Goal: Information Seeking & Learning: Learn about a topic

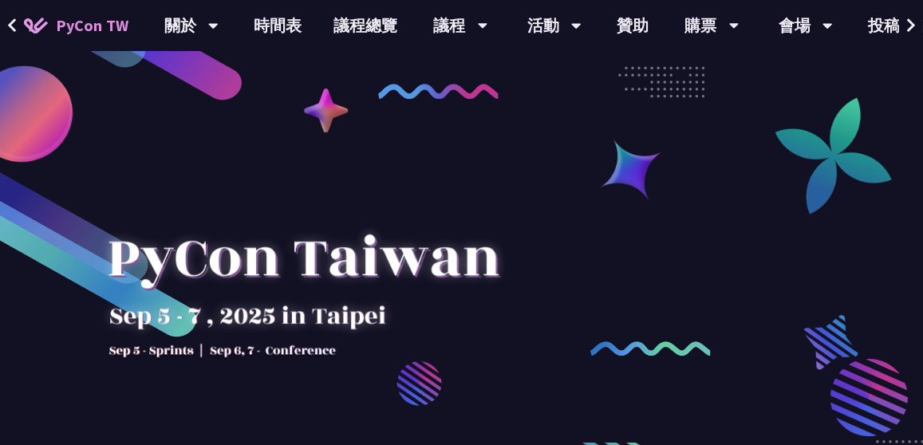
click at [270, 22] on link "時間表" at bounding box center [278, 25] width 80 height 51
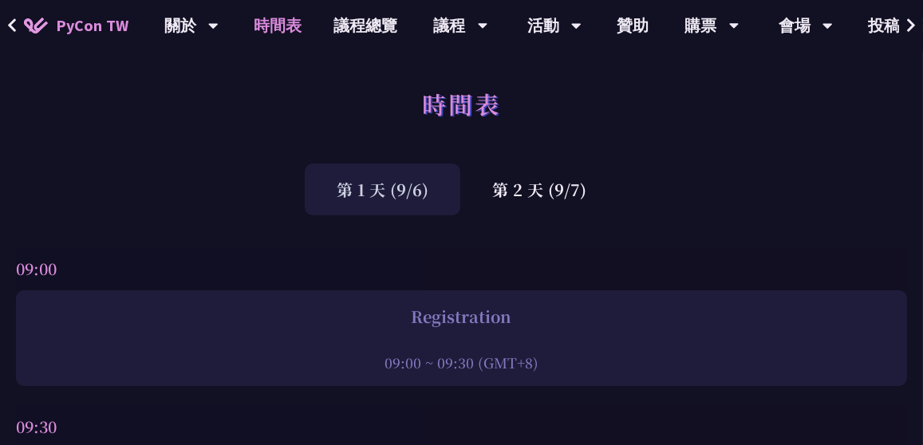
click at [562, 188] on div "第 2 天 (9/7)" at bounding box center [539, 190] width 158 height 52
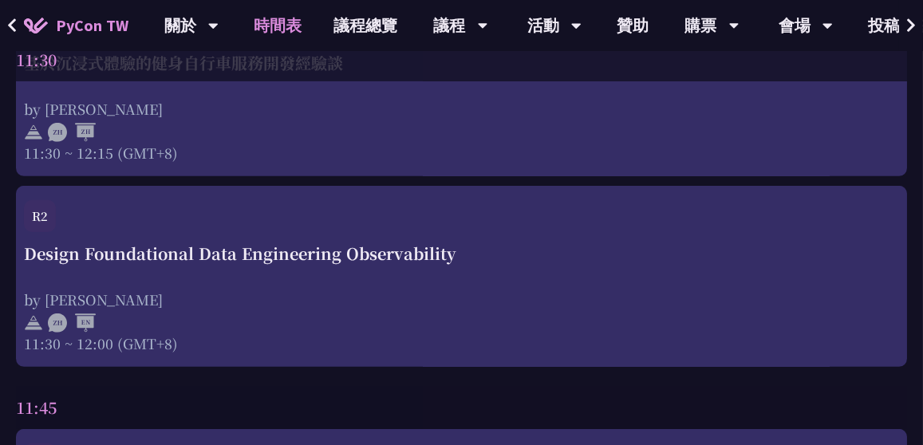
scroll to position [2049, 0]
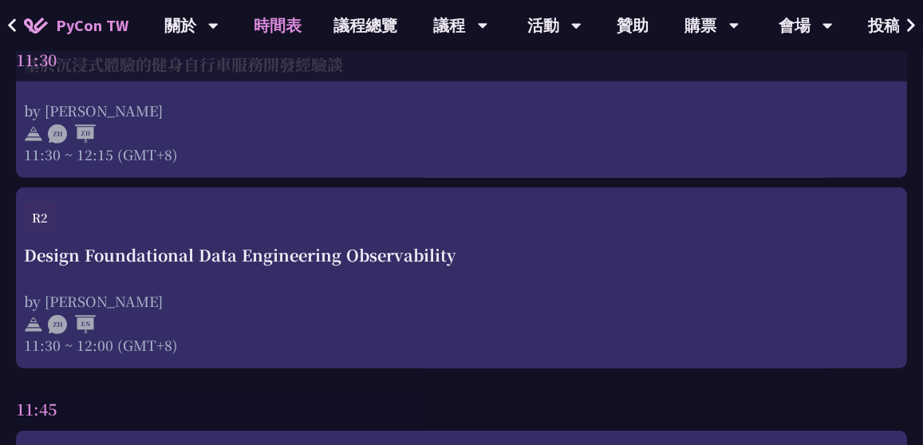
click at [755, 240] on div "R2" at bounding box center [461, 222] width 875 height 41
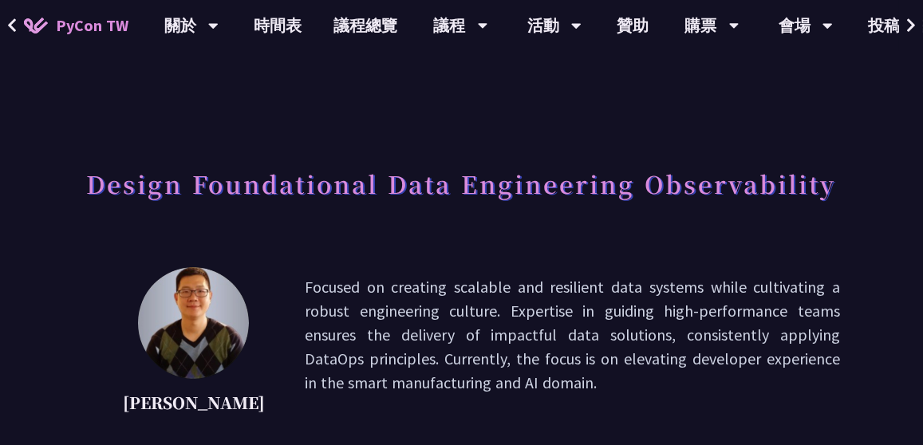
click at [283, 20] on link "時間表" at bounding box center [278, 25] width 80 height 51
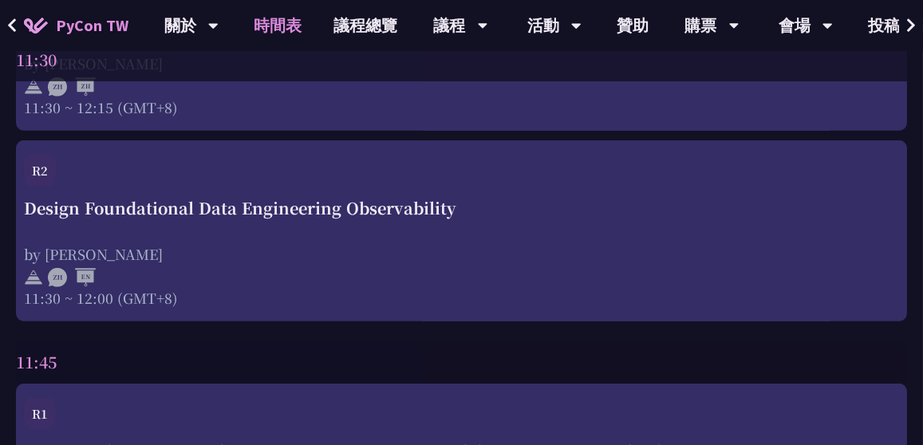
scroll to position [2094, 0]
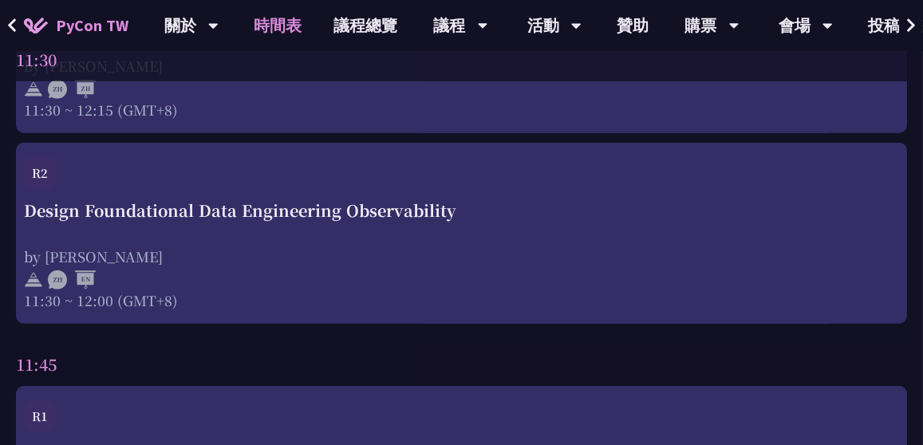
click at [485, 234] on div "Design Foundational Data Engineering Observability by [PERSON_NAME] 11:30 ~ 12:…" at bounding box center [461, 255] width 875 height 112
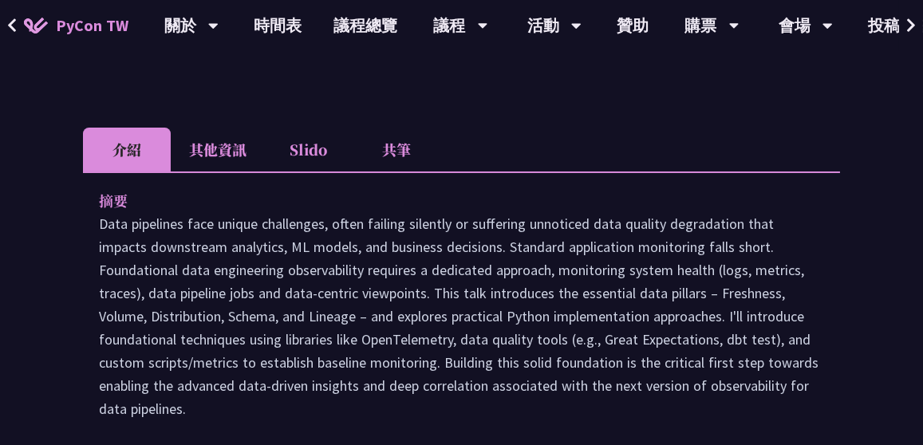
scroll to position [360, 0]
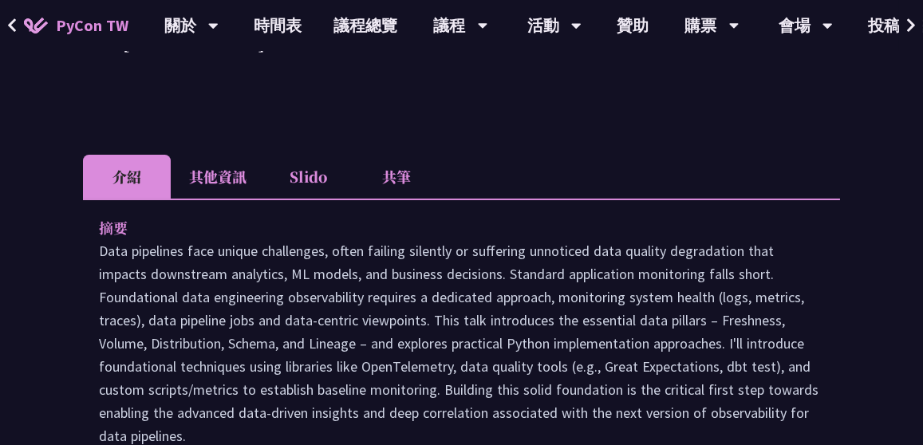
click at [315, 157] on li "Slido" at bounding box center [309, 177] width 88 height 44
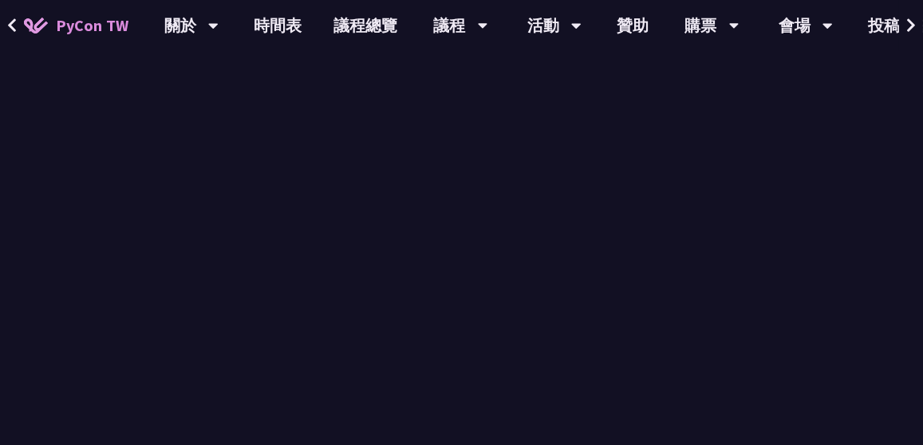
scroll to position [567, 0]
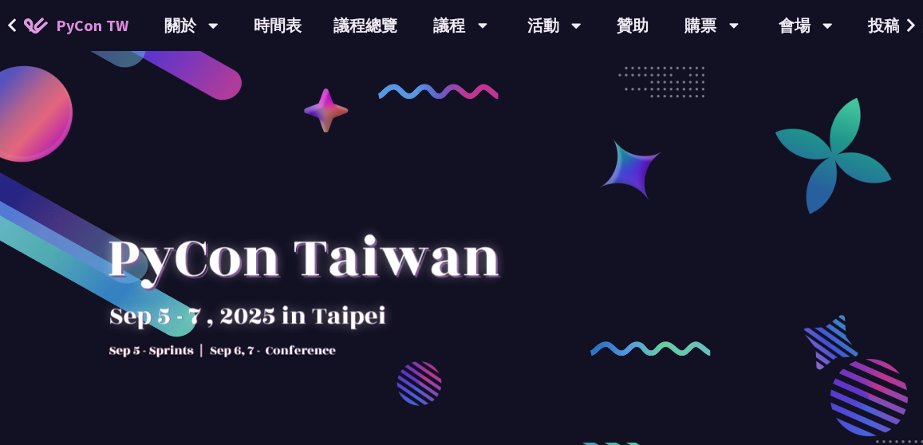
click at [282, 22] on link "時間表" at bounding box center [278, 25] width 80 height 51
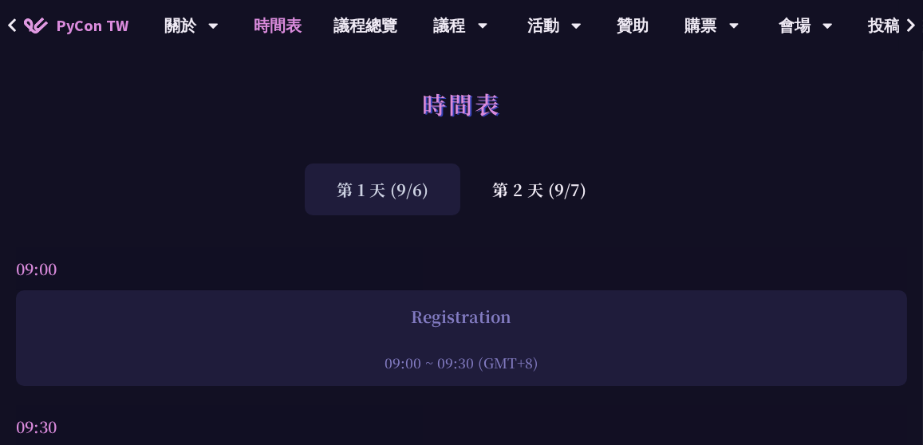
click at [544, 209] on div "第 2 天 (9/7)" at bounding box center [539, 190] width 158 height 52
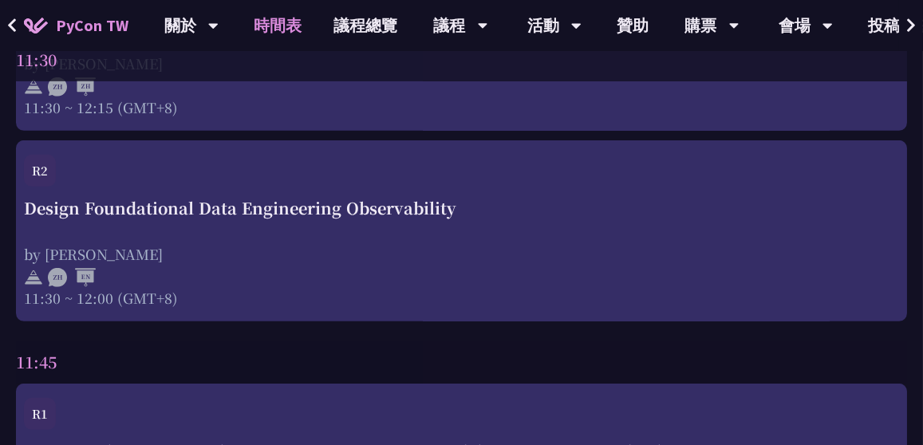
scroll to position [2094, 0]
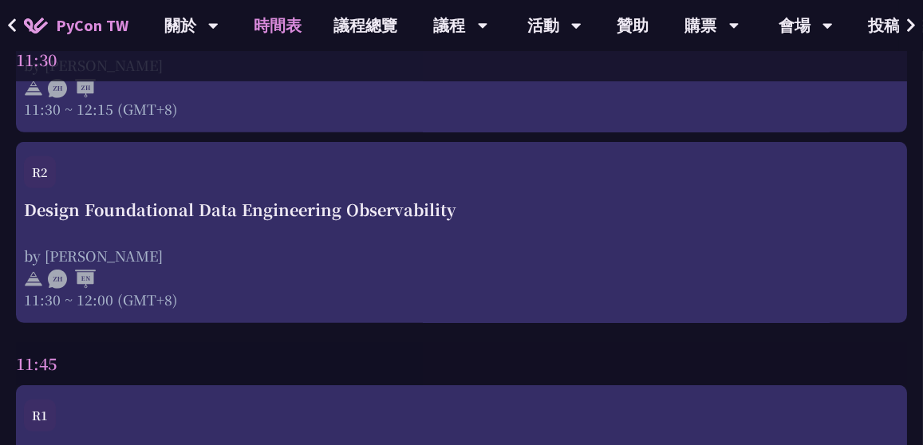
click at [542, 248] on div "by [PERSON_NAME]" at bounding box center [461, 256] width 875 height 20
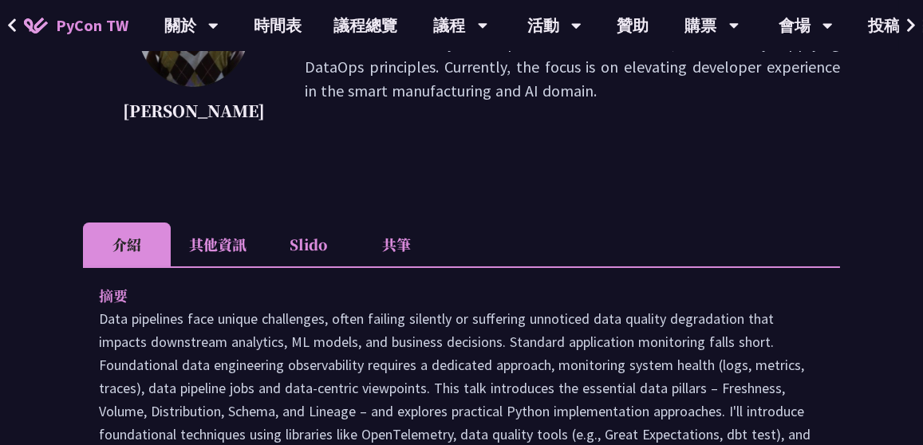
scroll to position [288, 0]
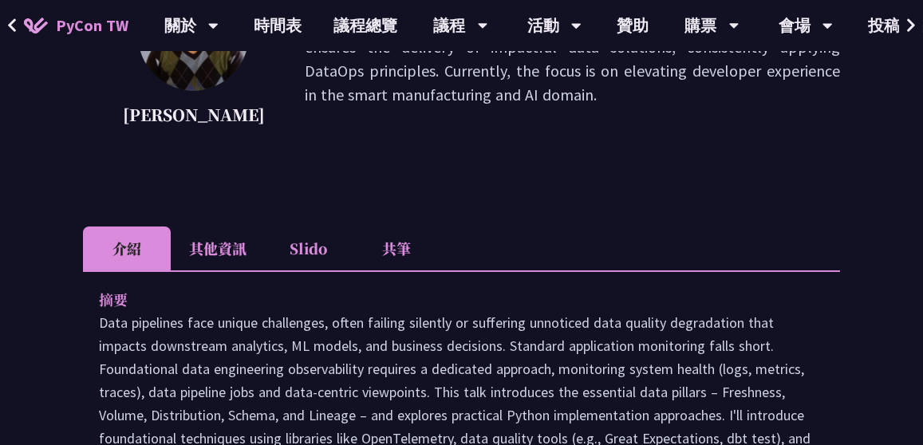
click at [315, 246] on li "Slido" at bounding box center [309, 249] width 88 height 44
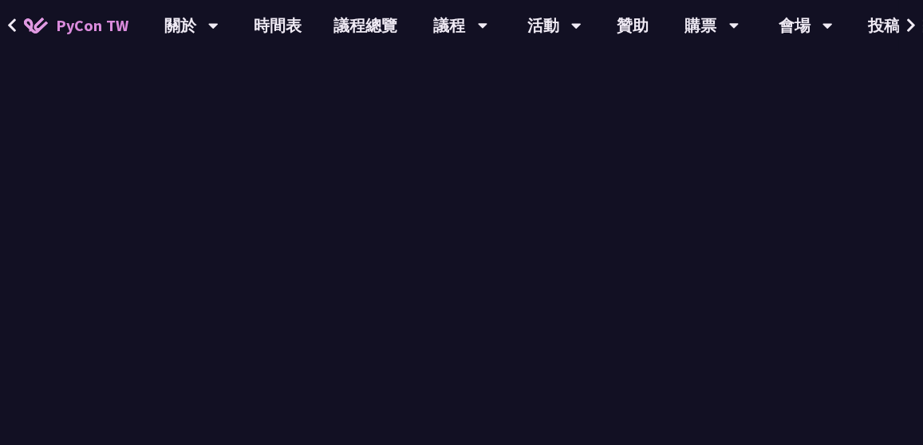
scroll to position [608, 0]
